Goal: Task Accomplishment & Management: Manage account settings

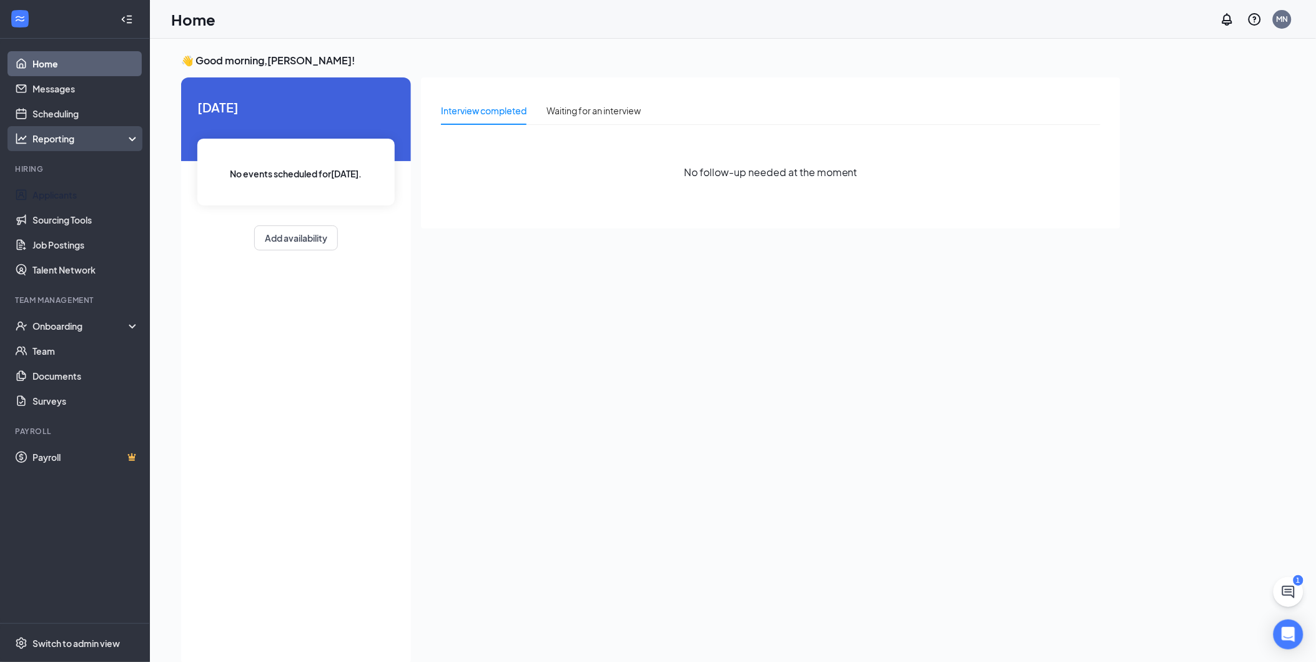
drag, startPoint x: 71, startPoint y: 194, endPoint x: 109, endPoint y: 141, distance: 64.8
click at [71, 194] on link "Applicants" at bounding box center [85, 194] width 107 height 25
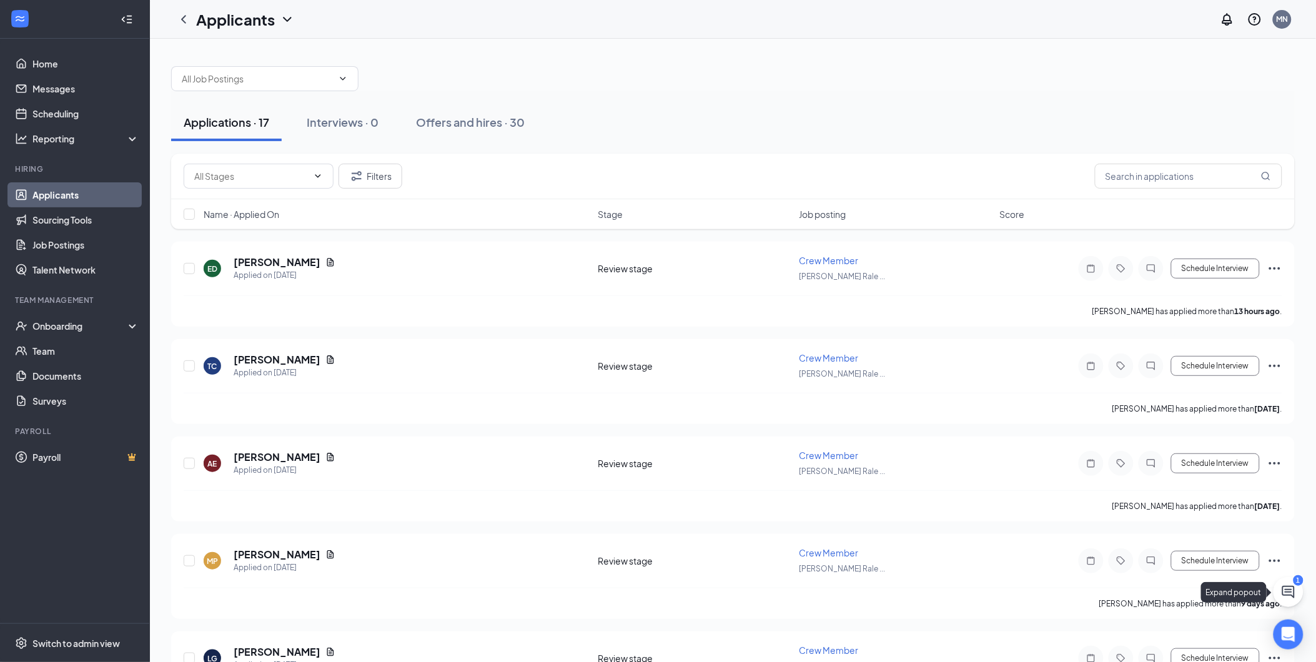
click at [1296, 598] on icon "ChatActive" at bounding box center [1288, 592] width 15 height 15
click at [1109, 638] on div "Chat 1" at bounding box center [1141, 647] width 191 height 20
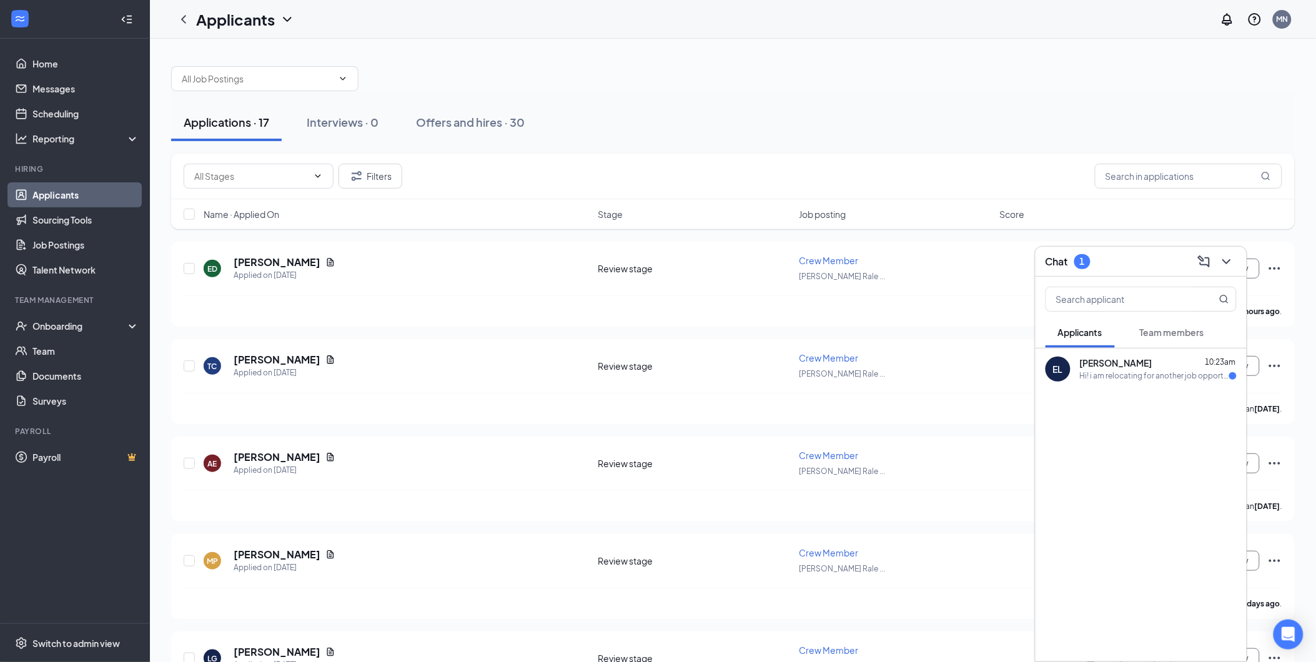
click at [1135, 380] on div "Hi! i am relocating for another job opportunity and no longer will be living in…" at bounding box center [1154, 376] width 149 height 11
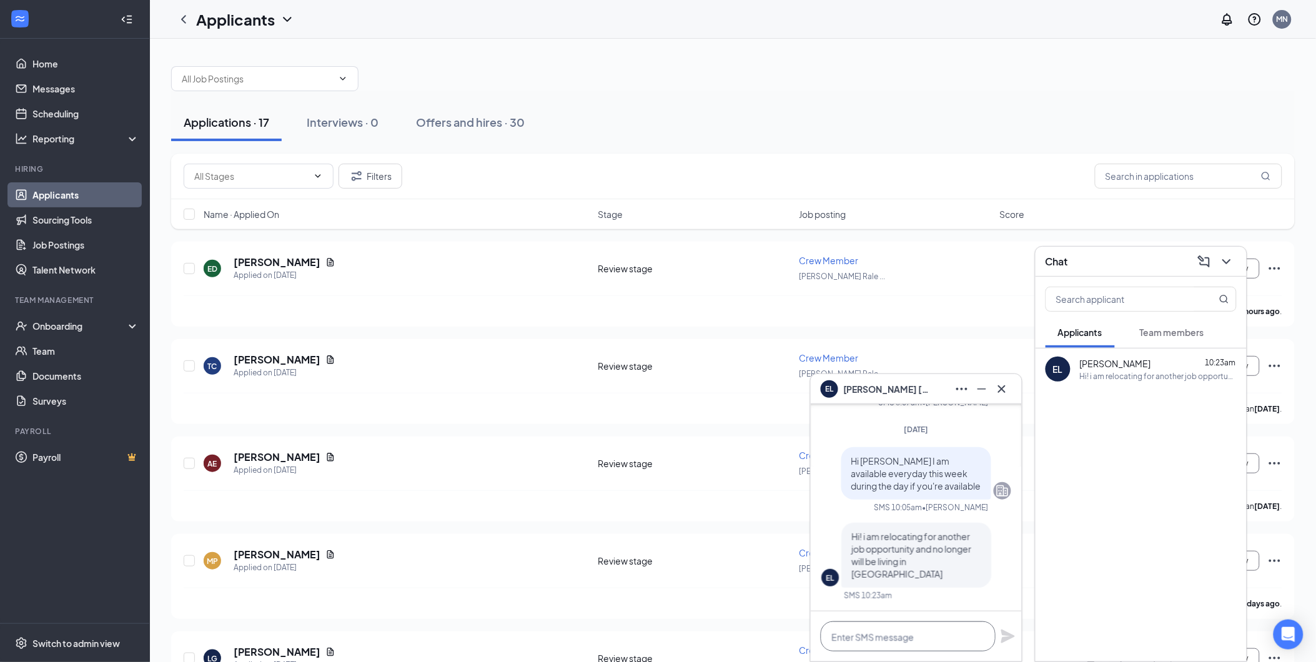
click at [931, 640] on textarea at bounding box center [908, 637] width 175 height 30
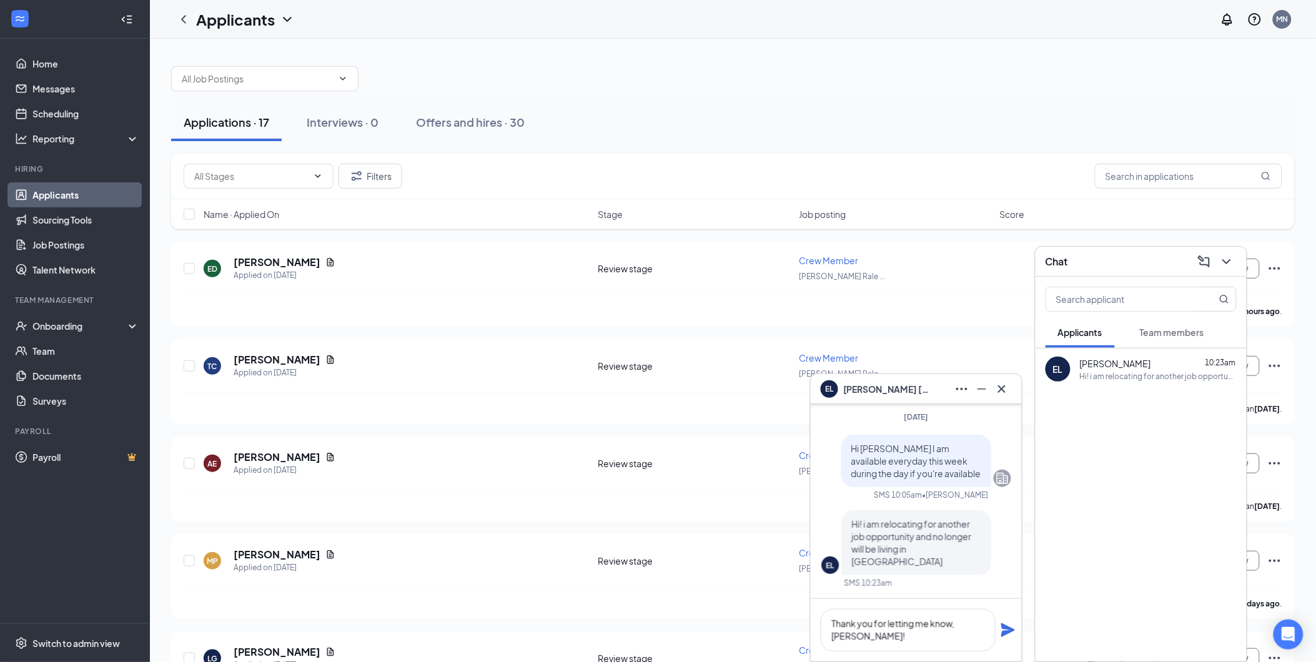
scroll to position [1, 0]
type textarea "Thank you for letting me know, [PERSON_NAME]!"
click at [1009, 626] on icon "Plane" at bounding box center [1008, 630] width 15 height 15
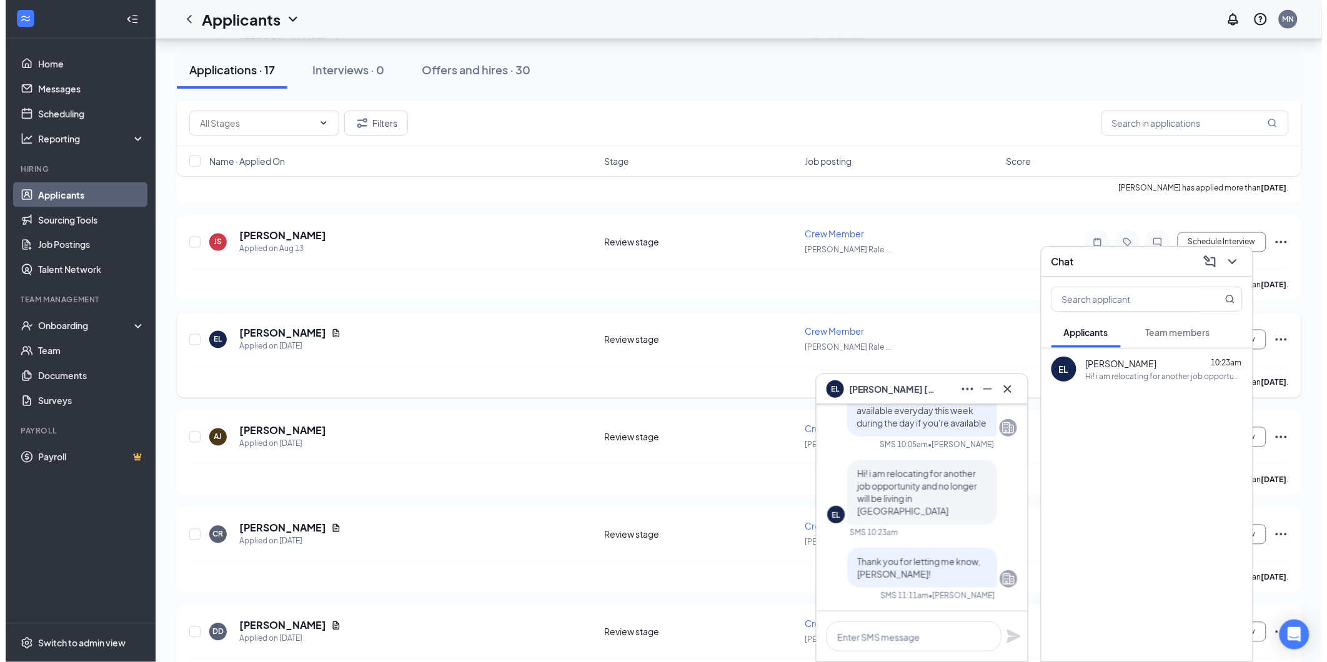
scroll to position [625, 0]
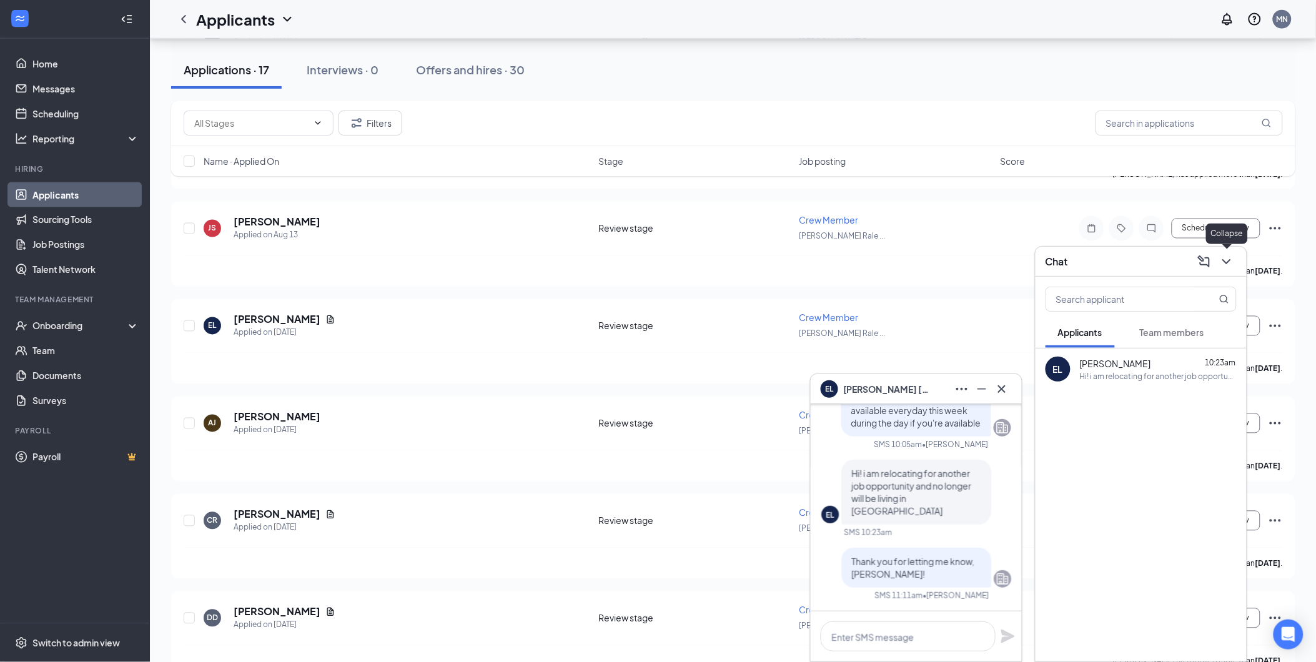
click at [1226, 265] on icon "ChevronDown" at bounding box center [1226, 261] width 15 height 15
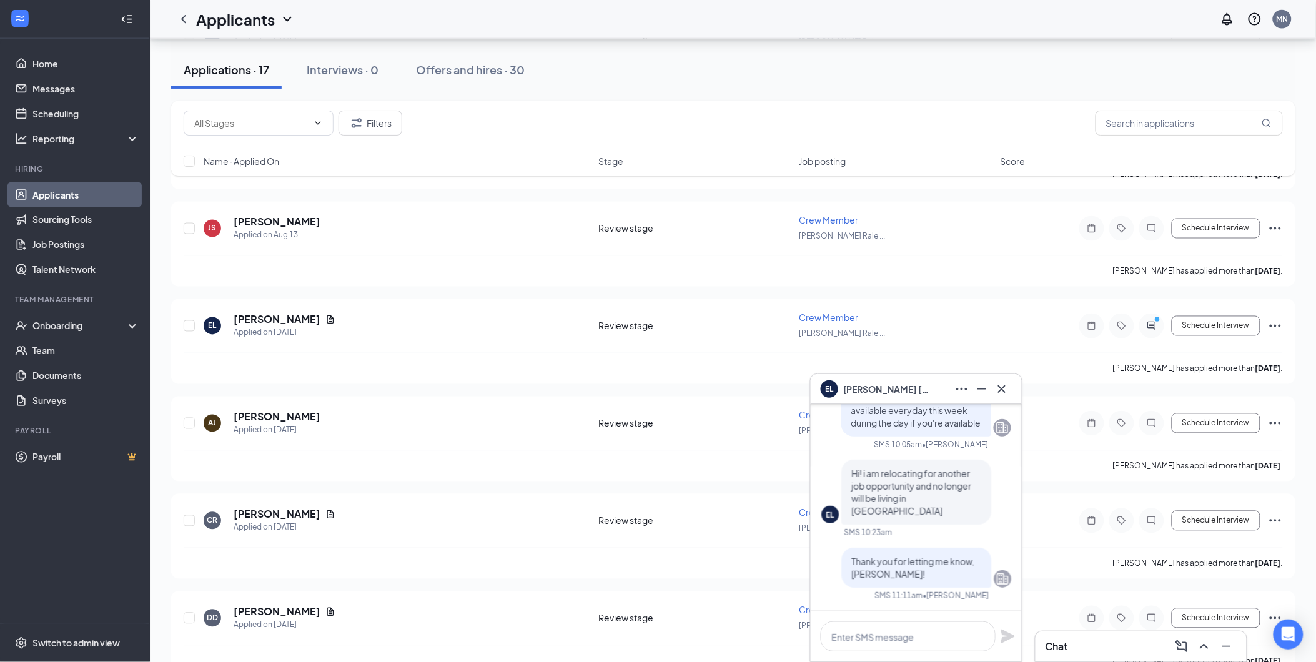
click at [1016, 390] on div "EL [PERSON_NAME]" at bounding box center [916, 389] width 211 height 30
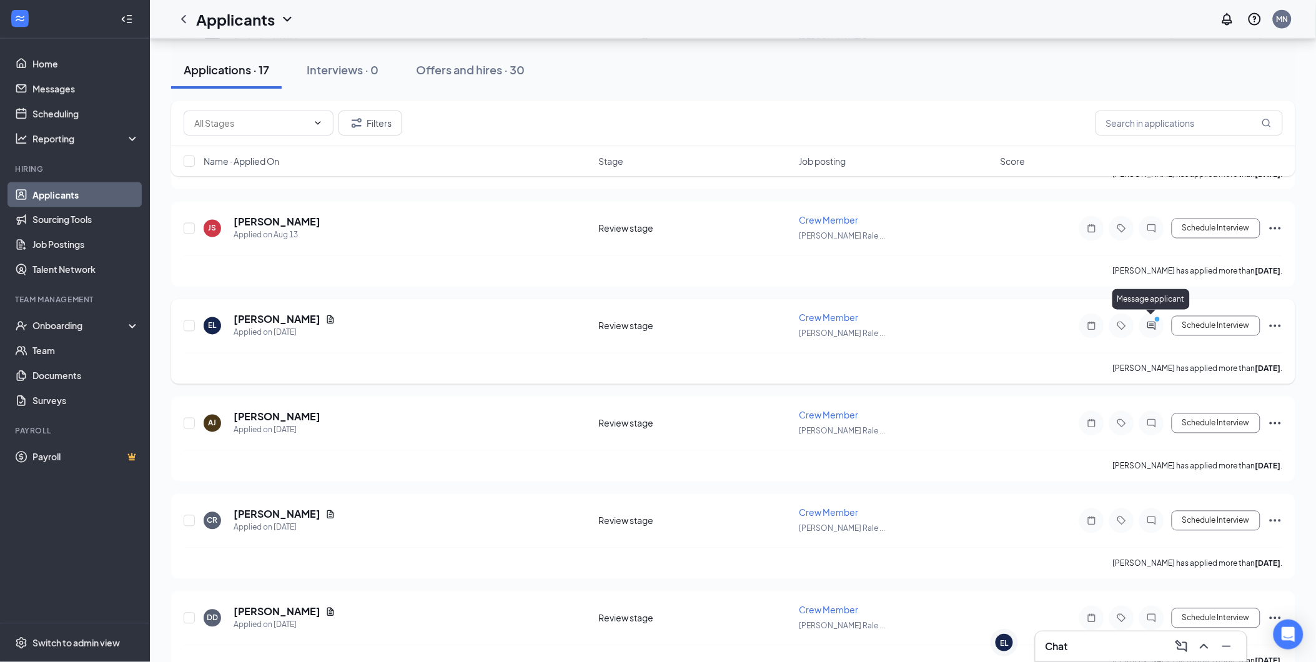
click at [1152, 317] on icon "PrimaryDot" at bounding box center [1159, 321] width 15 height 10
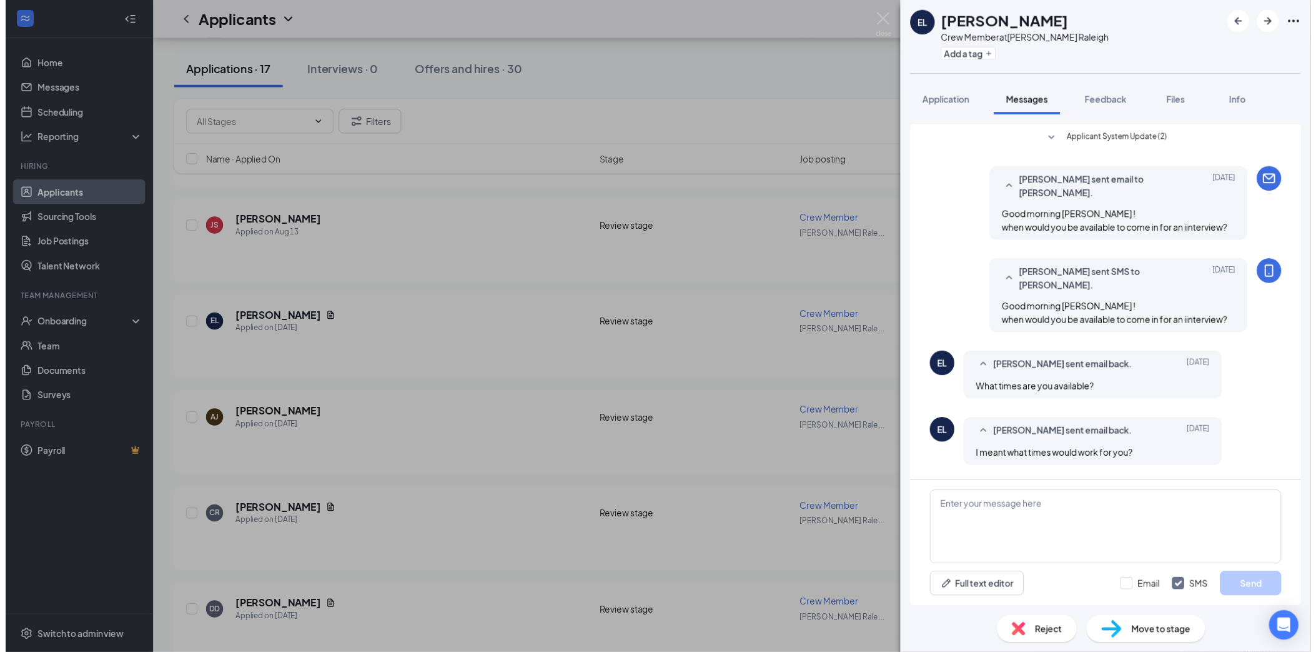
scroll to position [202, 0]
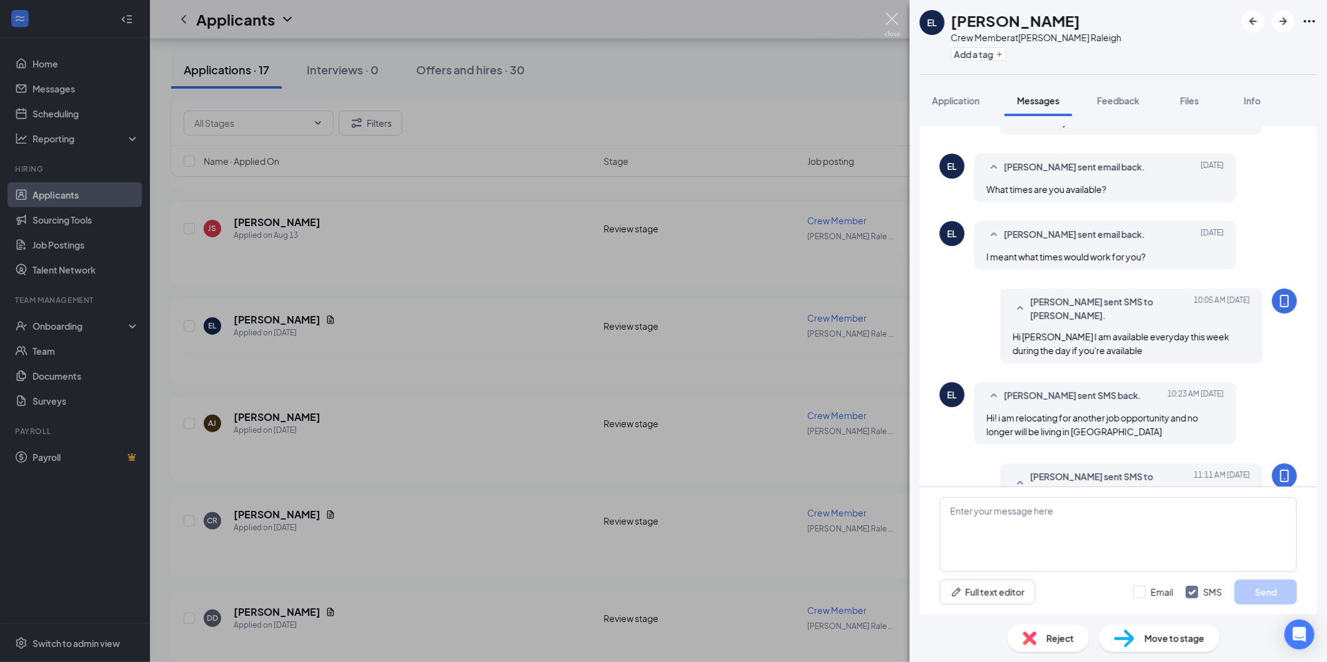
click at [891, 15] on img at bounding box center [893, 24] width 16 height 24
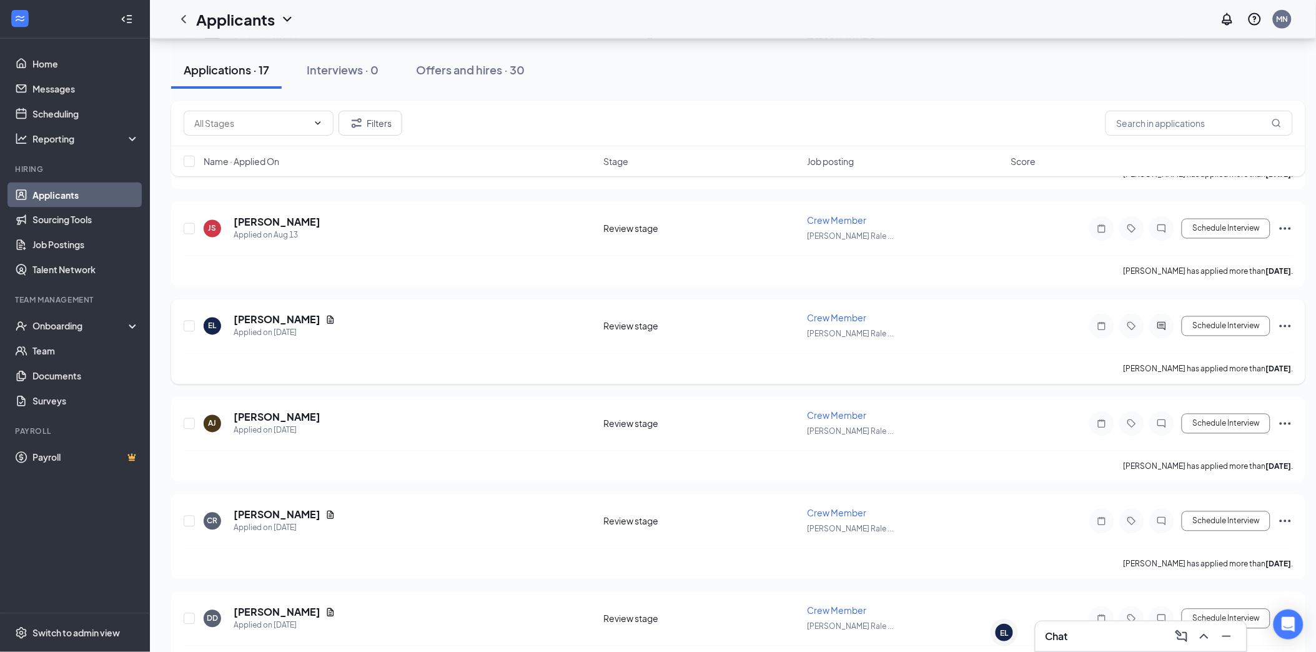
click at [1286, 325] on icon "Ellipses" at bounding box center [1285, 326] width 11 height 2
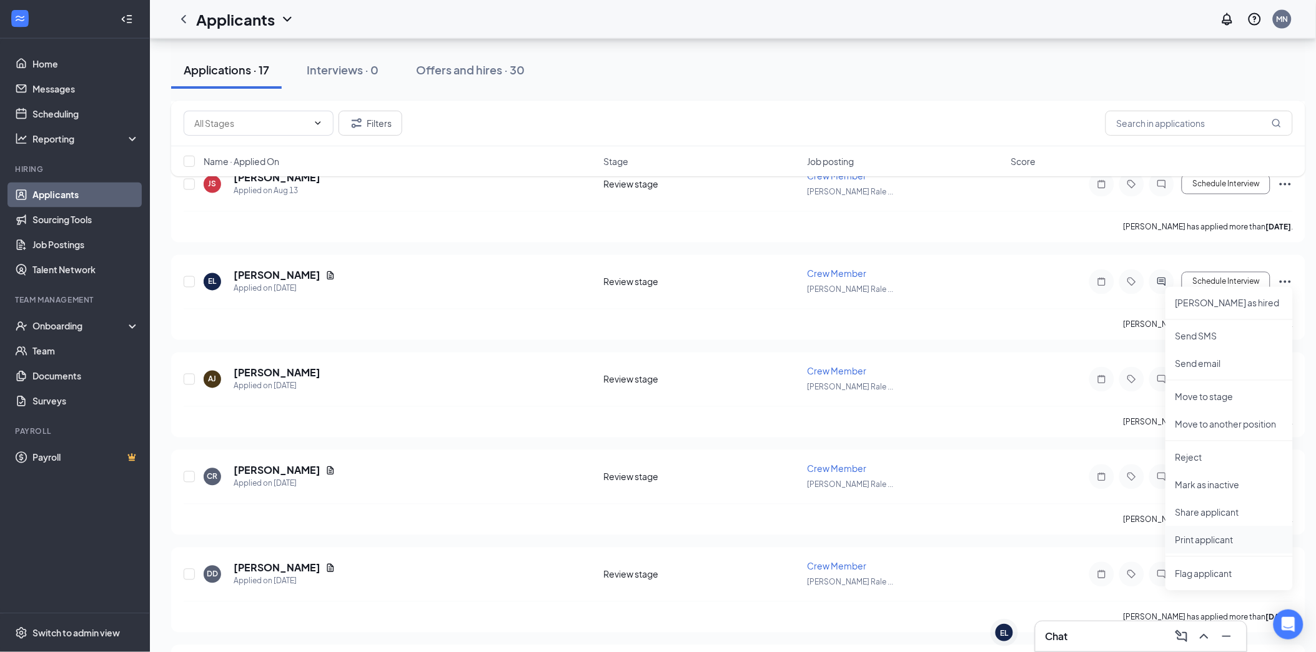
scroll to position [694, 0]
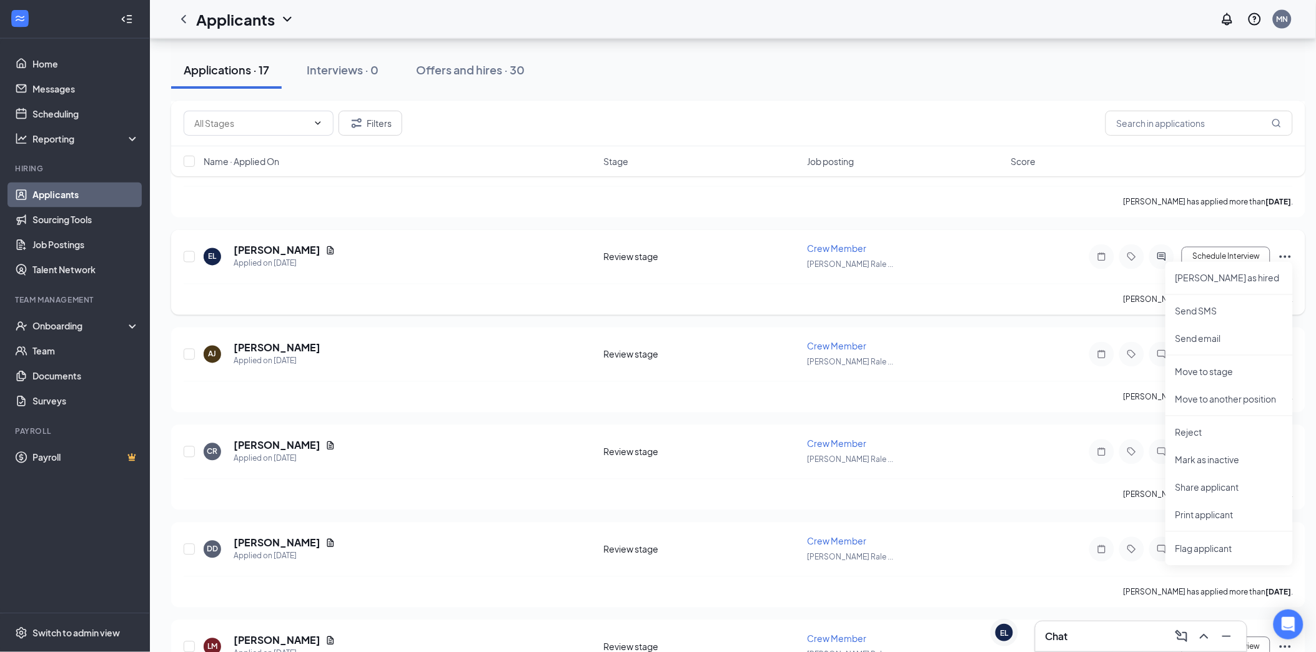
click at [876, 242] on div "Crew Member" at bounding box center [905, 248] width 196 height 12
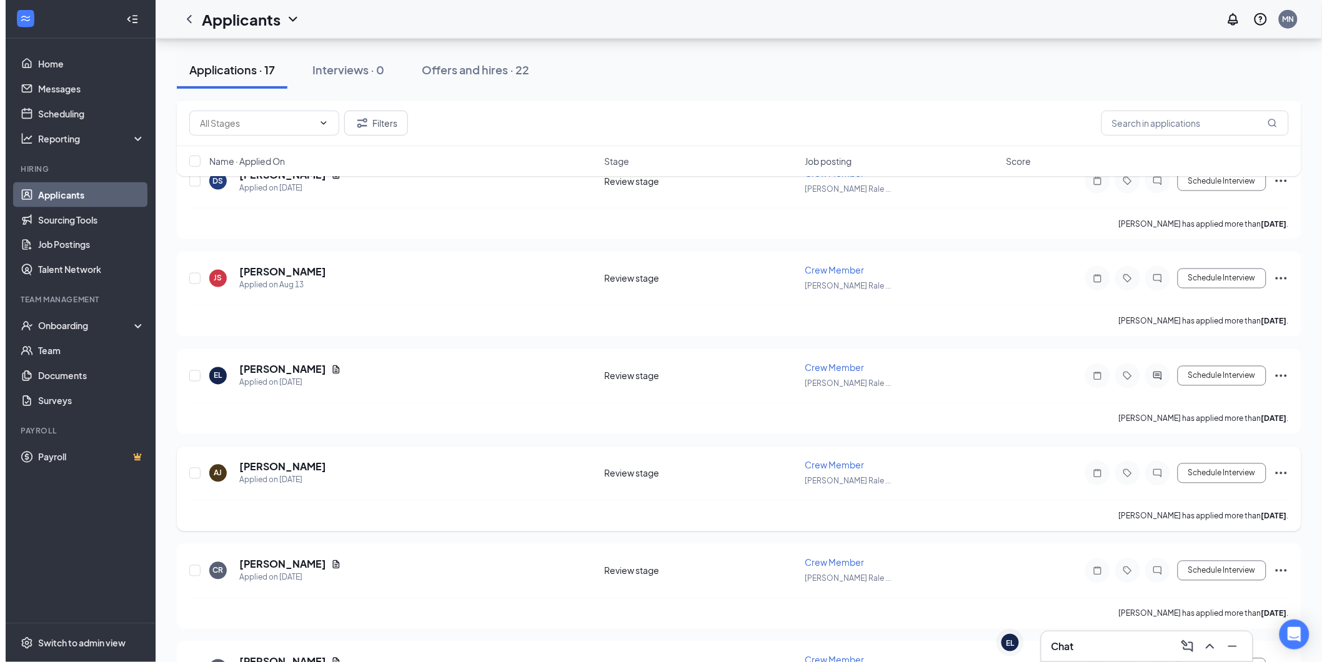
scroll to position [625, 0]
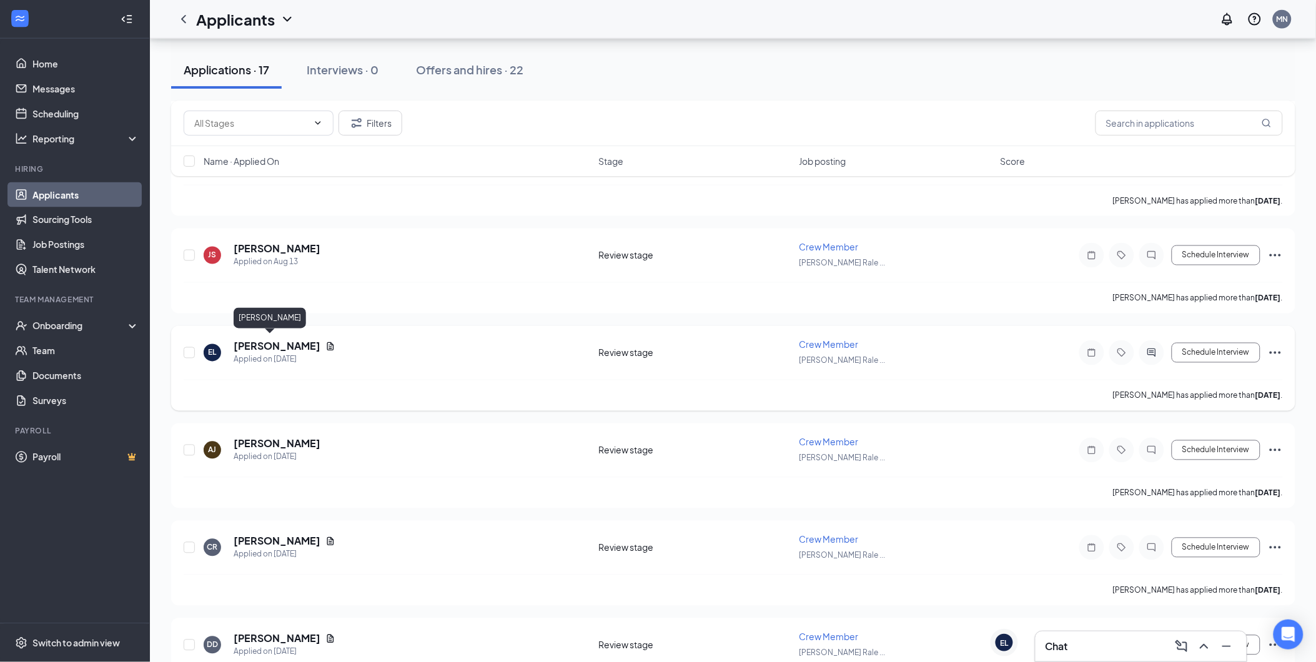
click at [254, 341] on h5 "[PERSON_NAME]" at bounding box center [277, 347] width 87 height 14
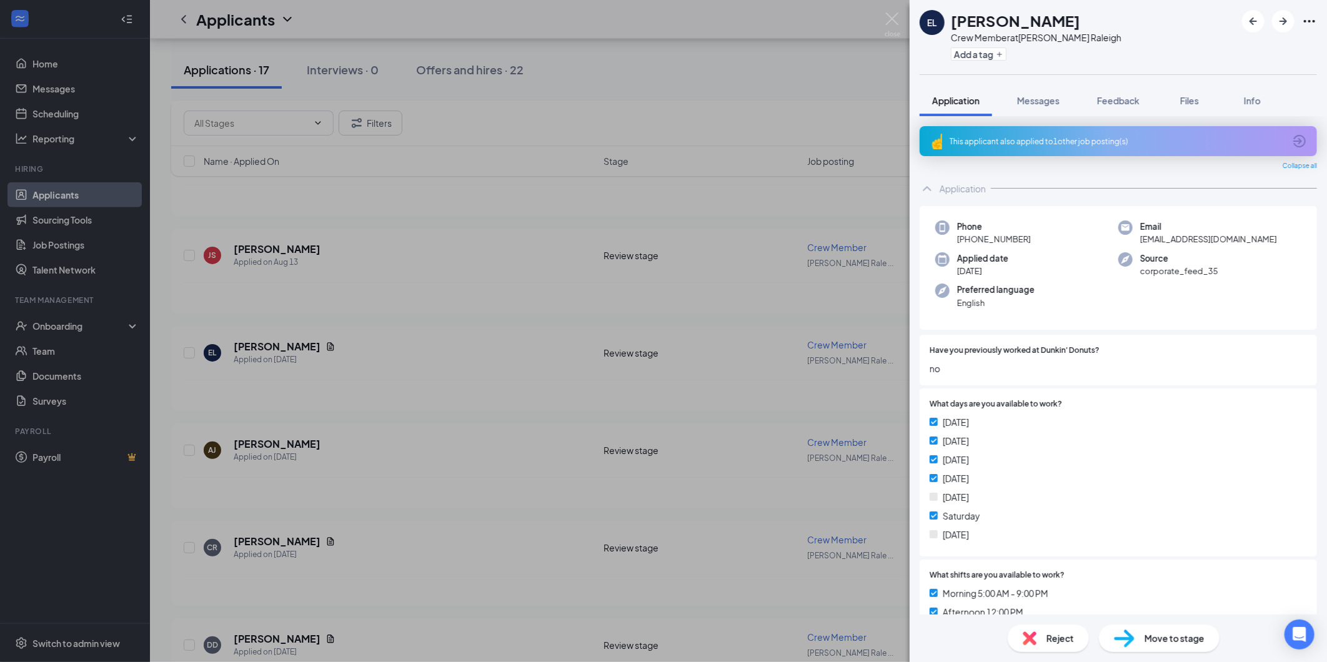
click at [1038, 630] on div "Reject" at bounding box center [1048, 638] width 81 height 27
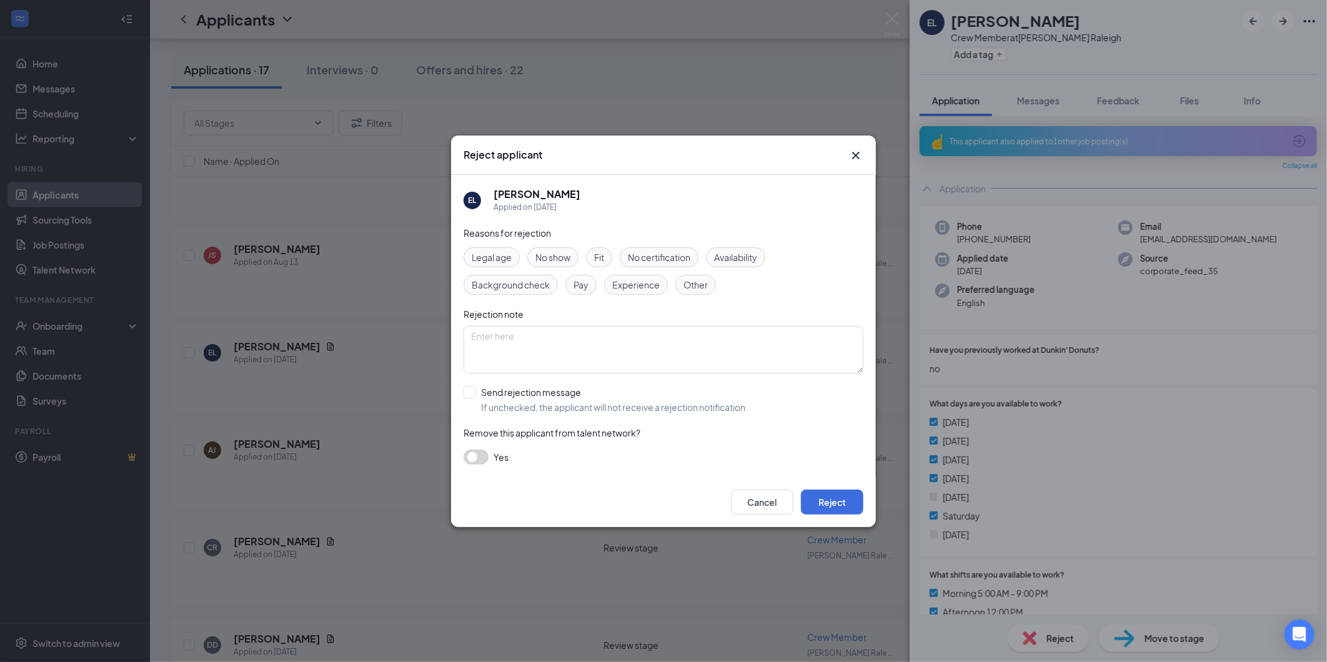
click at [746, 259] on span "Availability" at bounding box center [735, 257] width 43 height 14
click at [851, 504] on button "Reject" at bounding box center [832, 502] width 62 height 25
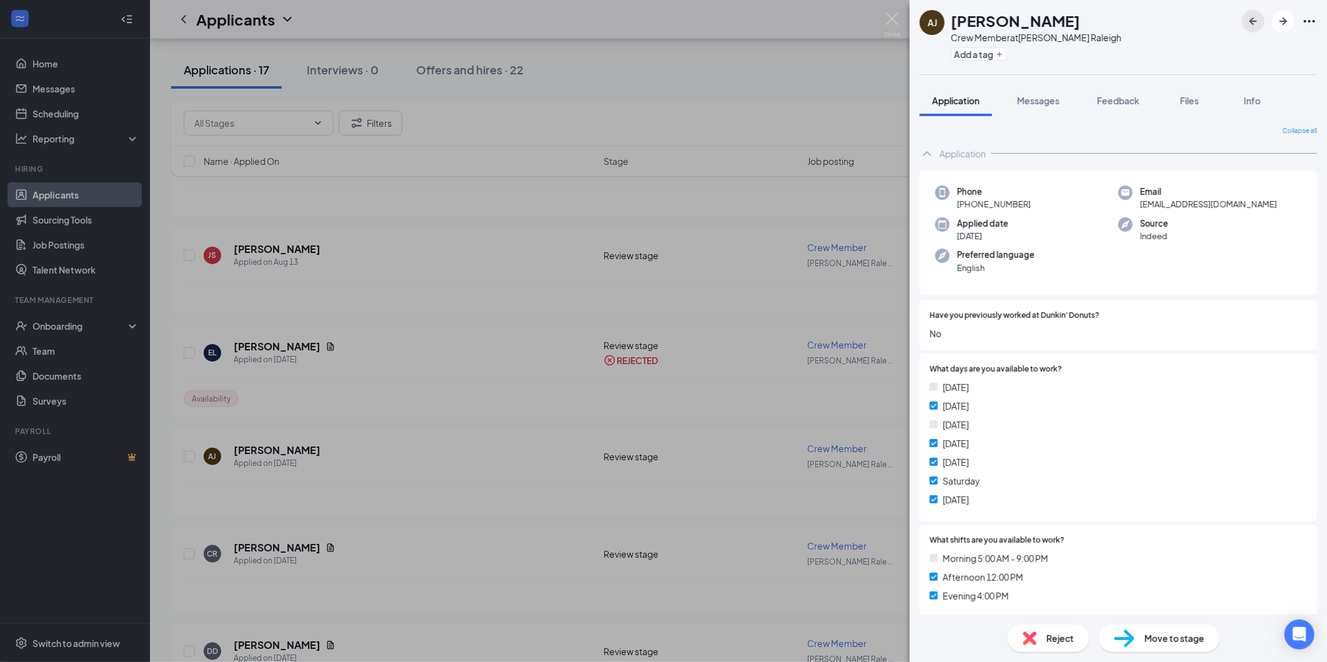
click at [1261, 17] on button "button" at bounding box center [1253, 21] width 22 height 22
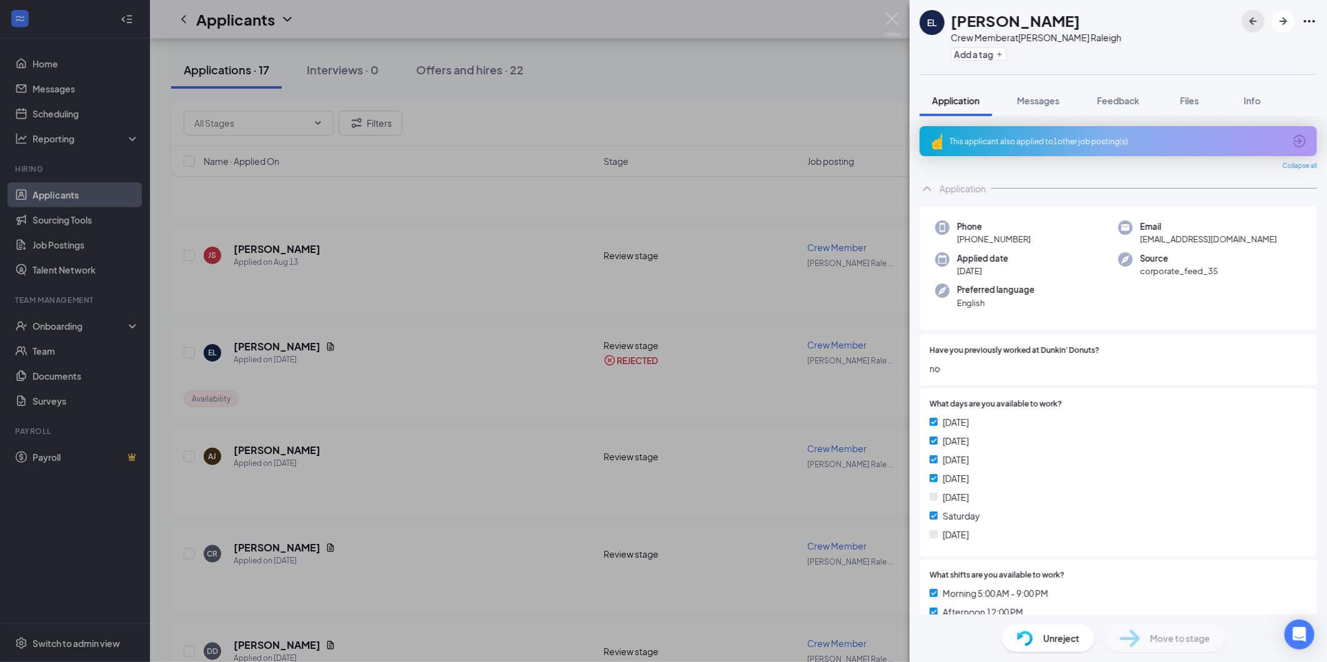
click at [1261, 17] on button "button" at bounding box center [1253, 21] width 22 height 22
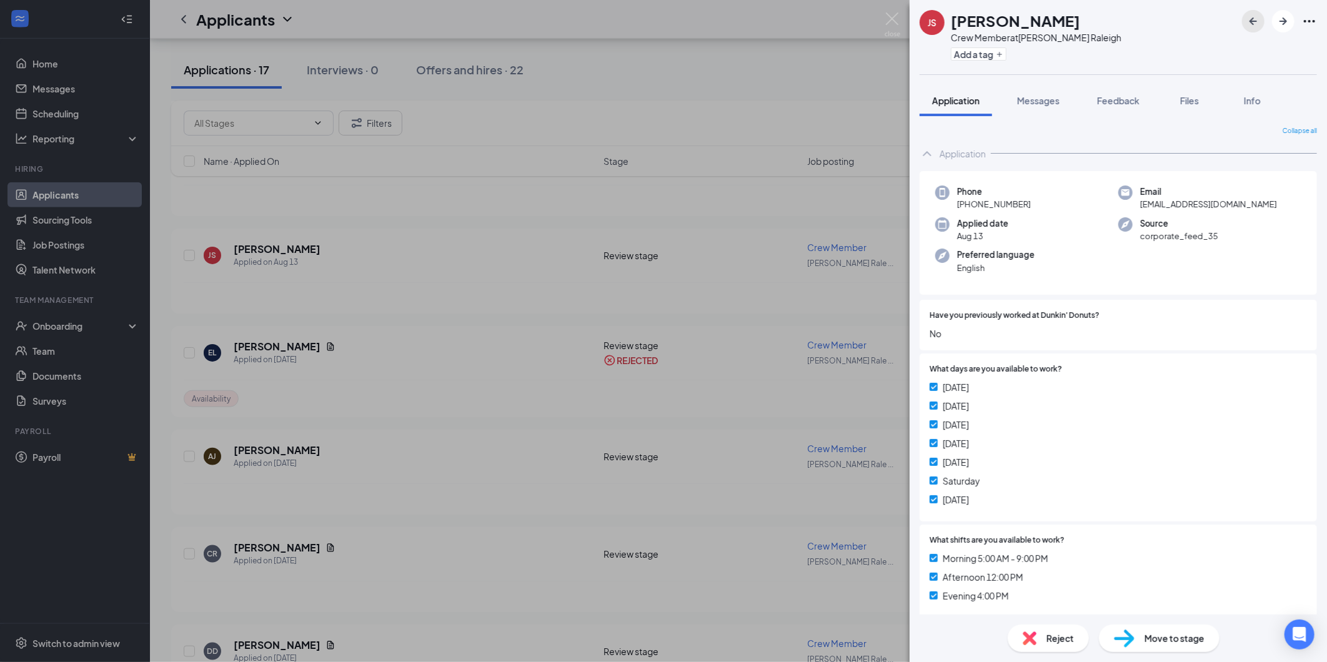
click at [1261, 17] on button "button" at bounding box center [1253, 21] width 22 height 22
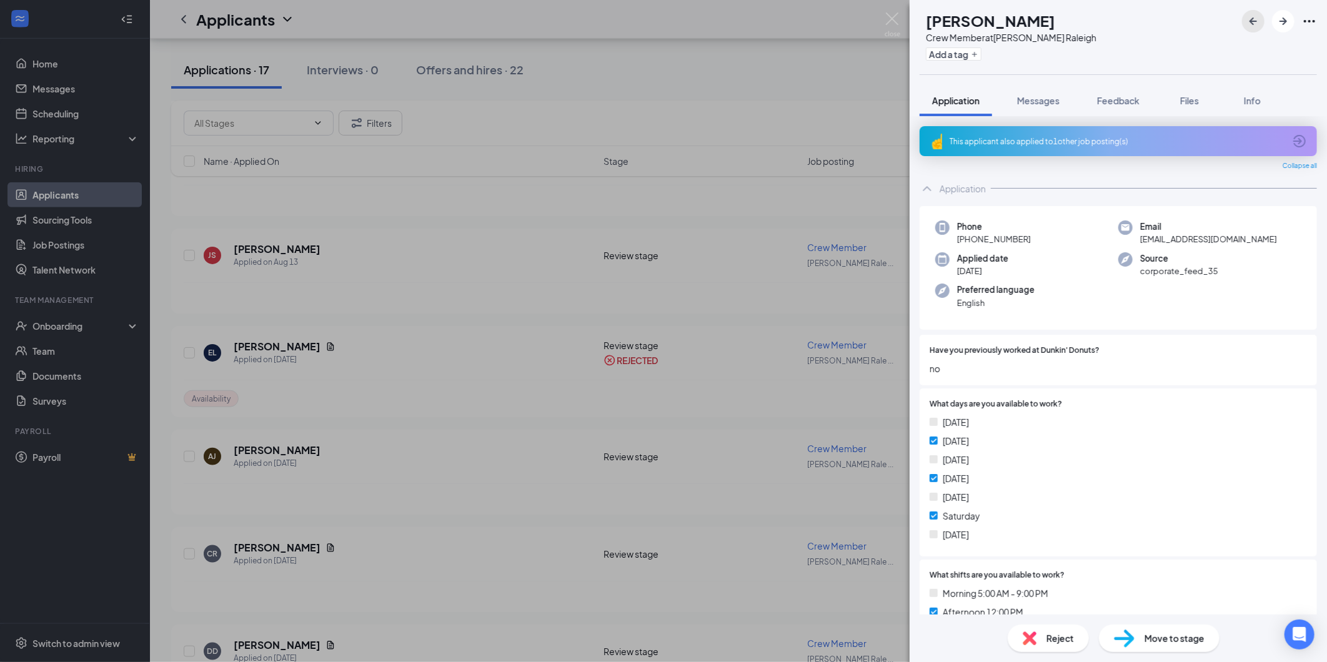
click at [1261, 17] on button "button" at bounding box center [1253, 21] width 22 height 22
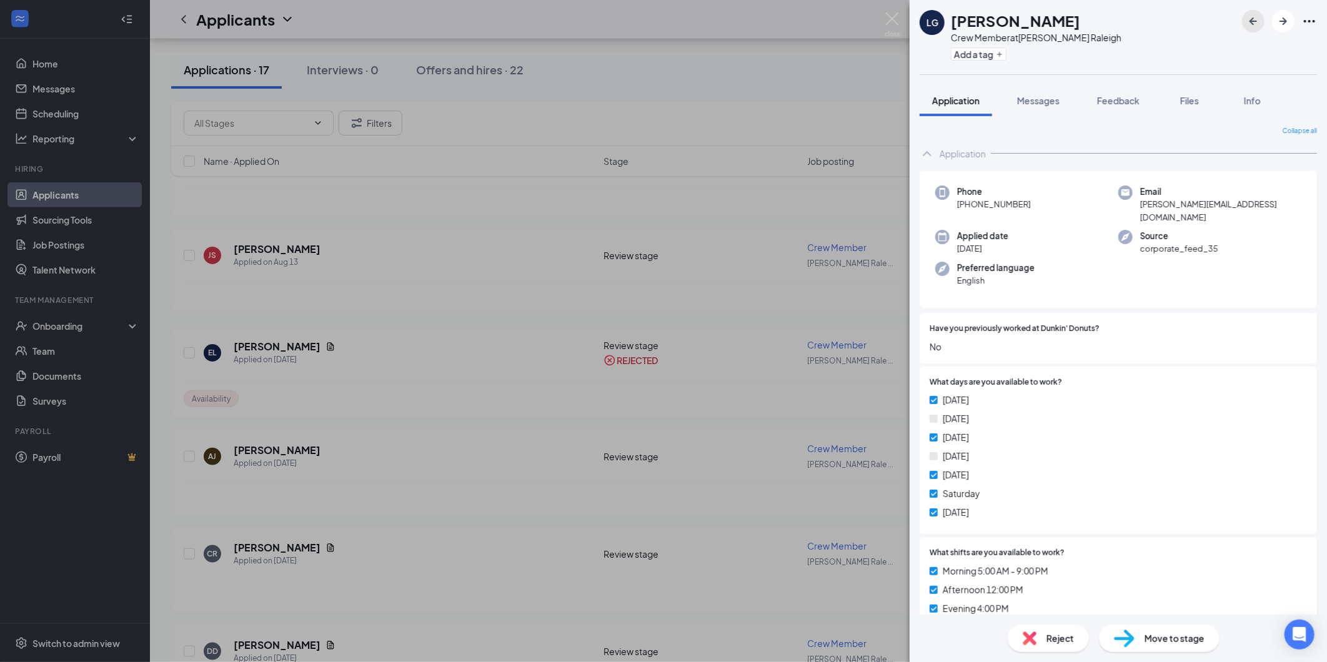
click at [1261, 17] on button "button" at bounding box center [1253, 21] width 22 height 22
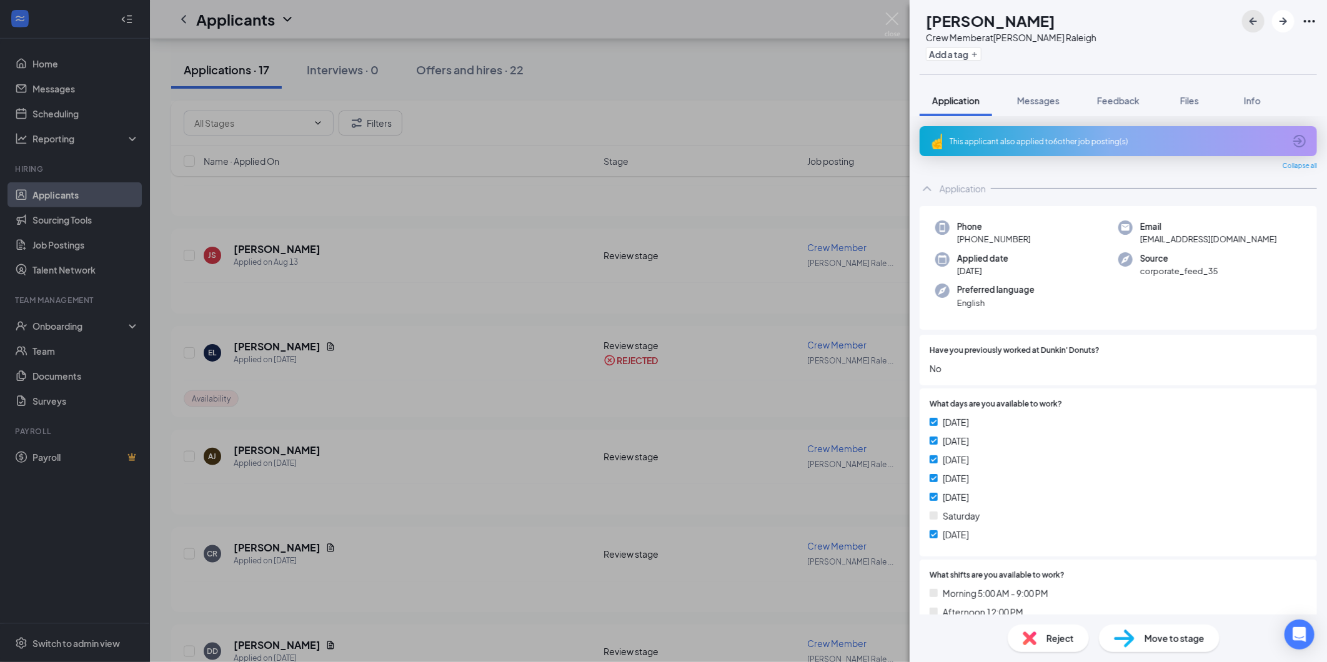
click at [1254, 19] on icon "ArrowLeftNew" at bounding box center [1253, 21] width 15 height 15
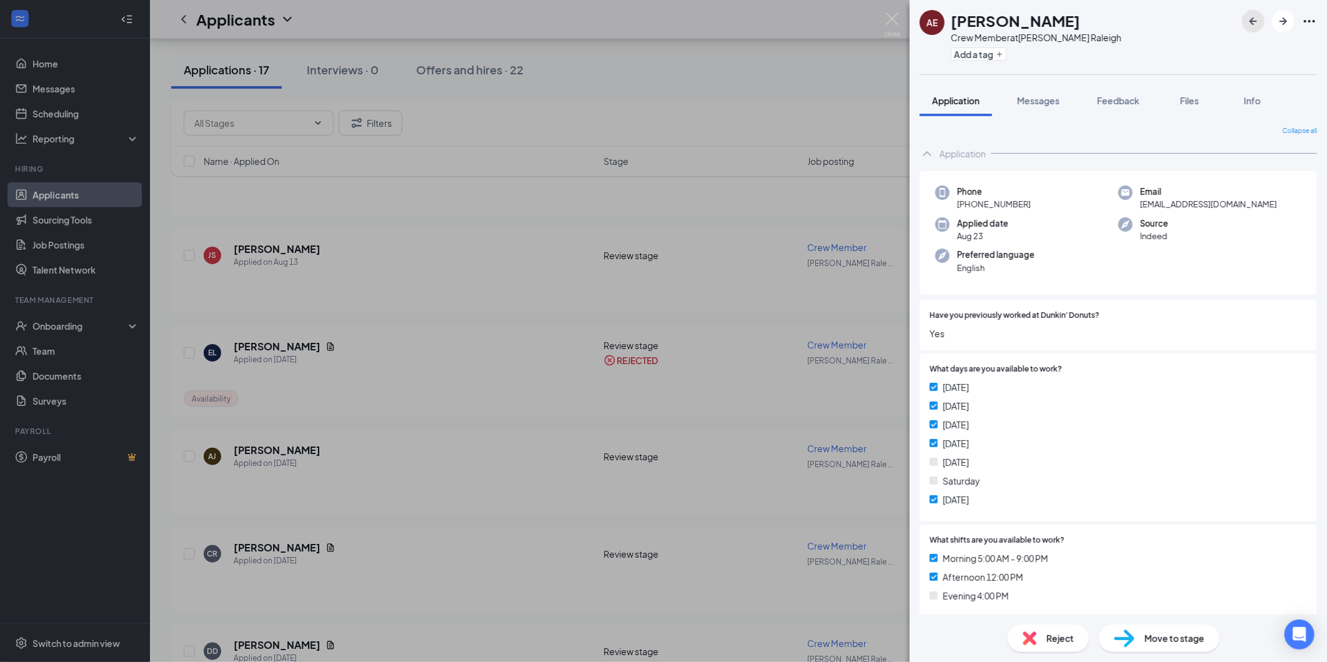
click at [1254, 19] on icon "ArrowLeftNew" at bounding box center [1253, 21] width 15 height 15
click at [1292, 24] on button "button" at bounding box center [1283, 21] width 22 height 22
click at [1147, 643] on span "Move to stage" at bounding box center [1174, 639] width 60 height 14
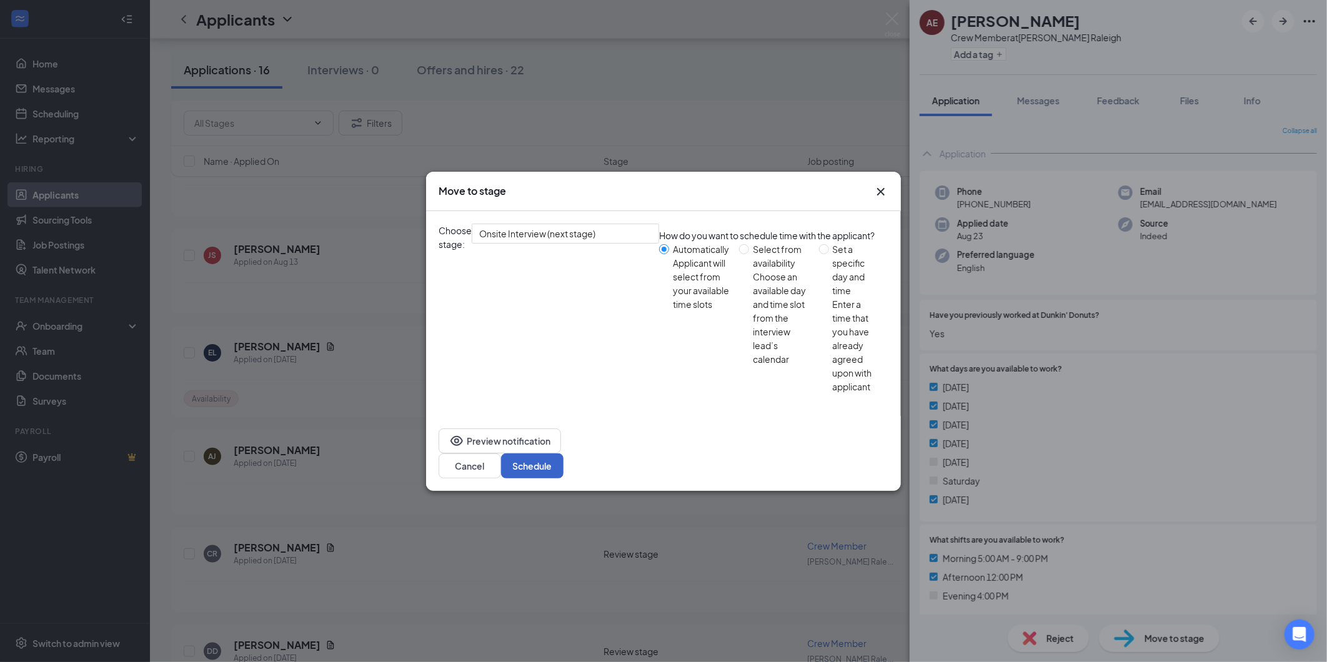
click at [563, 453] on button "Schedule" at bounding box center [532, 465] width 62 height 25
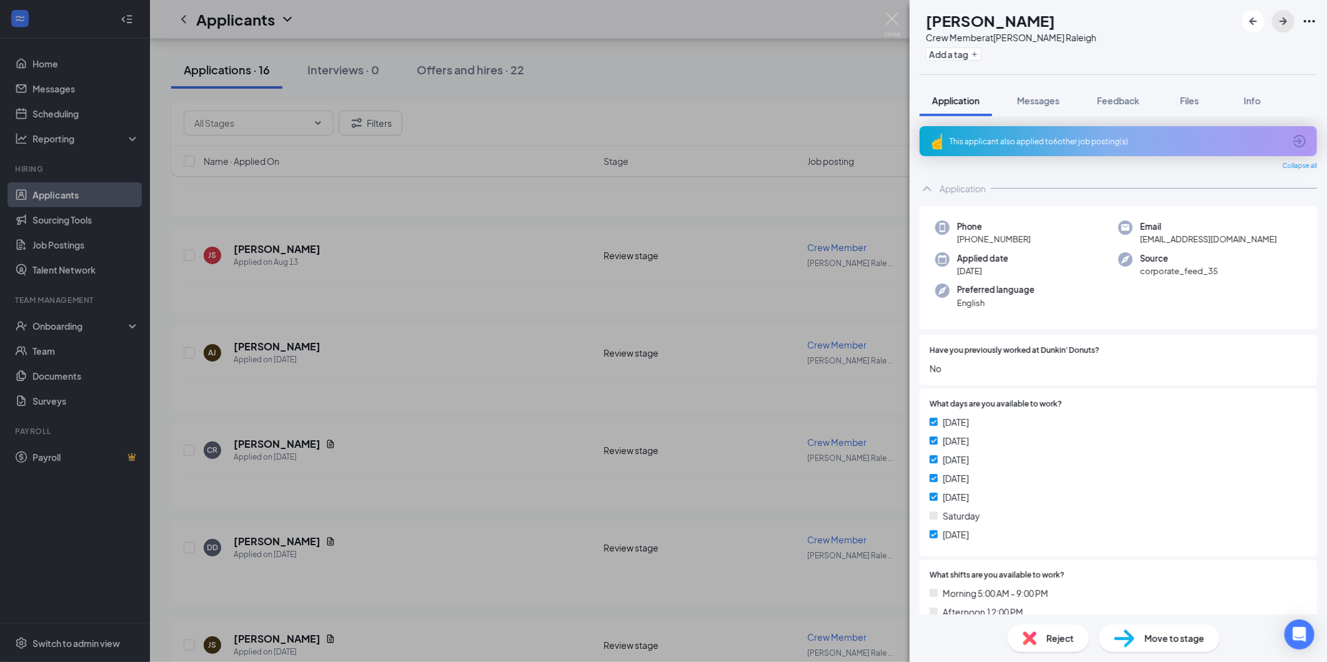
click at [1282, 23] on icon "ArrowRight" at bounding box center [1283, 21] width 15 height 15
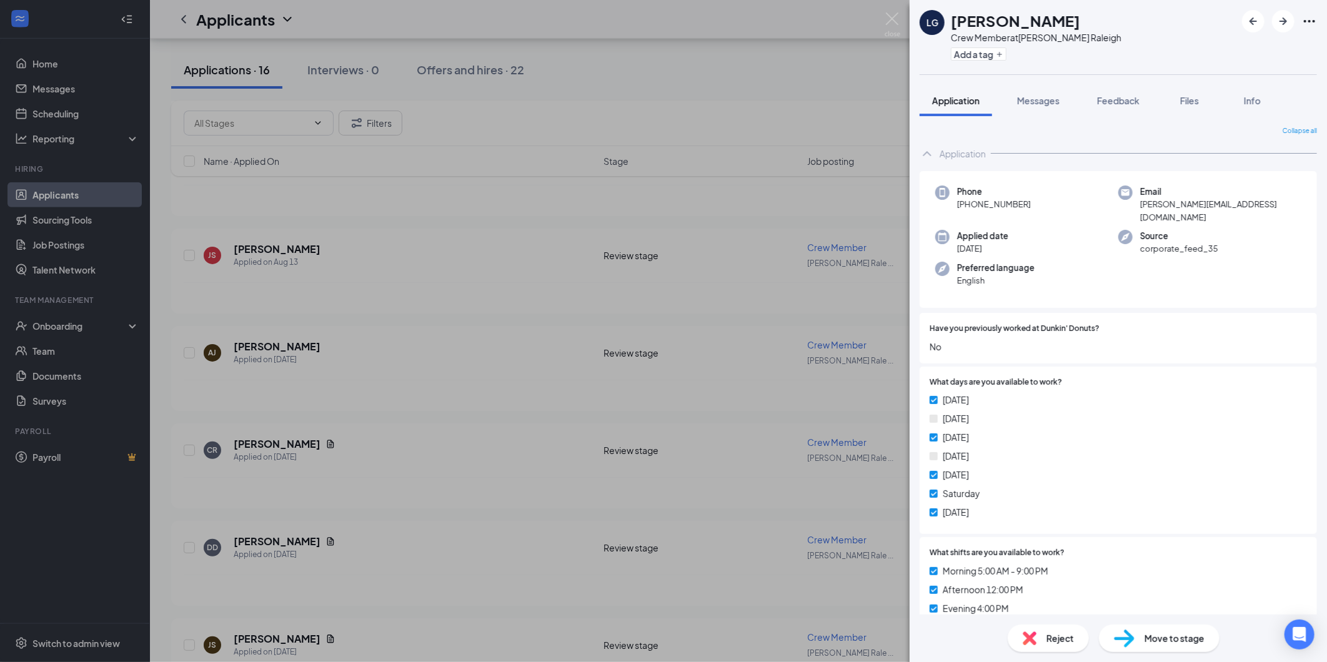
click at [370, 251] on div "LG [PERSON_NAME] Crew Member at [PERSON_NAME][GEOGRAPHIC_DATA] Add a tag Applic…" at bounding box center [663, 331] width 1327 height 662
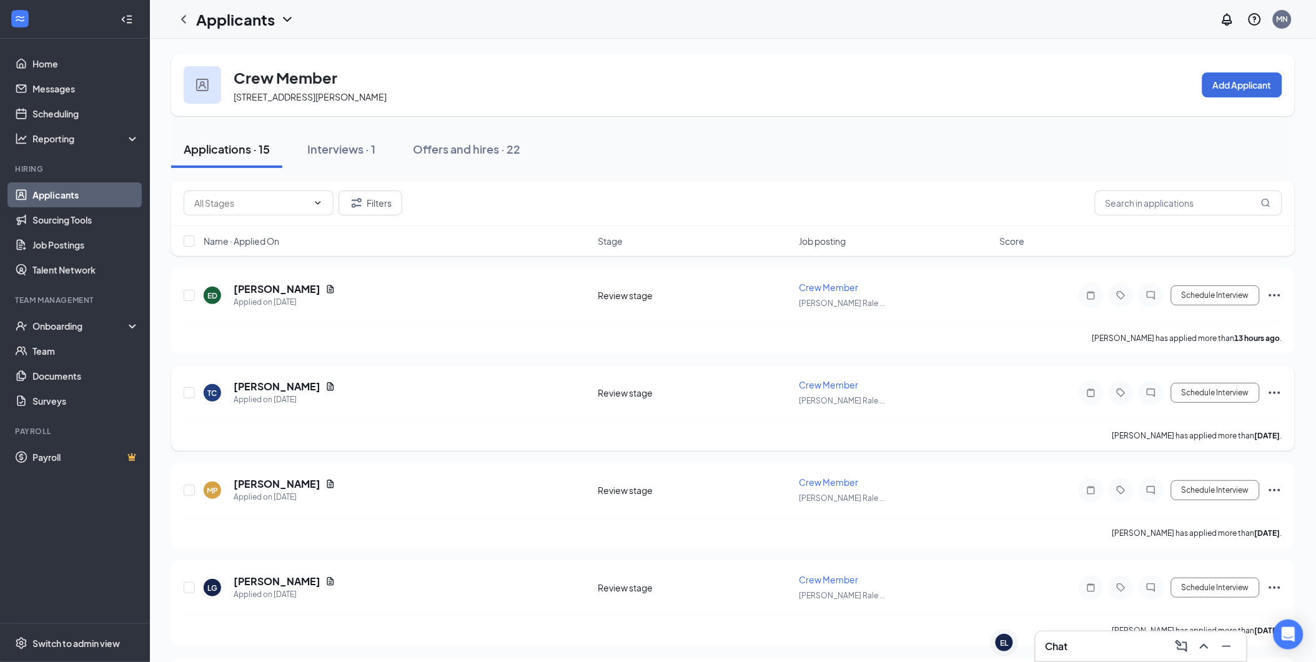
click at [327, 389] on div "TC [PERSON_NAME] Applied on [DATE]" at bounding box center [397, 393] width 387 height 26
click at [325, 385] on icon "Document" at bounding box center [330, 387] width 10 height 10
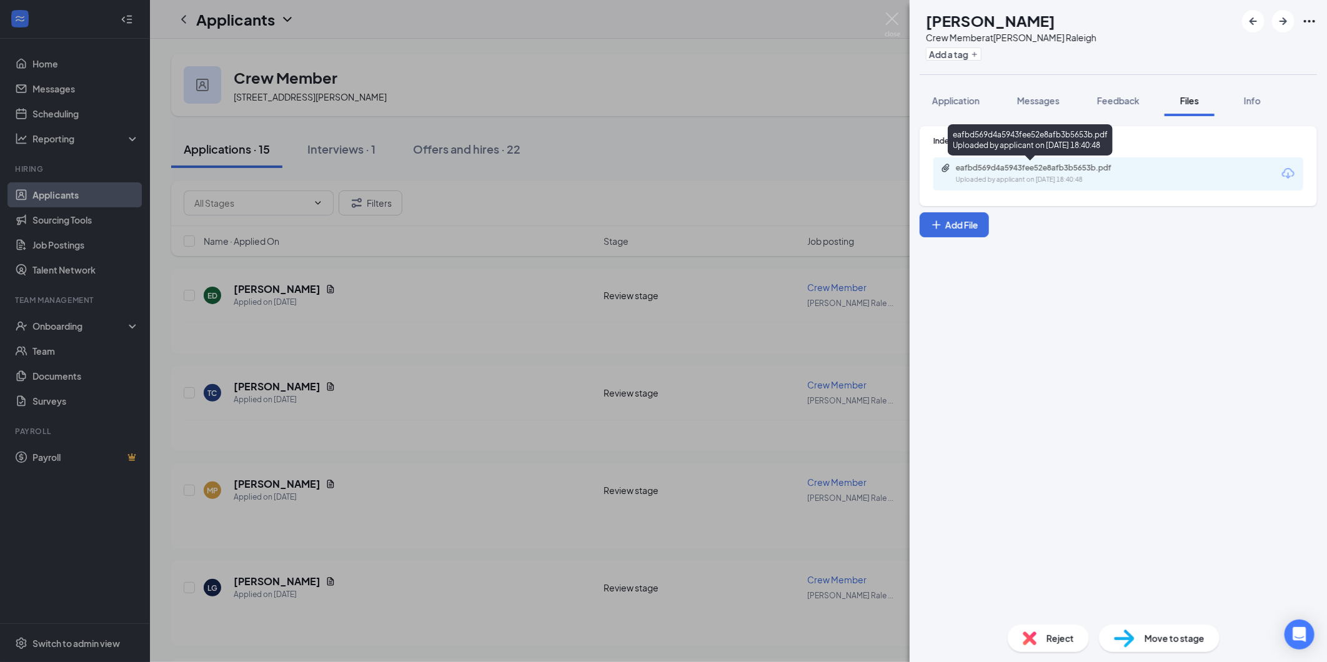
click at [985, 172] on div "eafbd569d4a5943fee52e8afb3b5653b.pdf Uploaded by applicant on [DATE] 18:40:48" at bounding box center [1042, 174] width 202 height 22
